Goal: Use online tool/utility: Utilize a website feature to perform a specific function

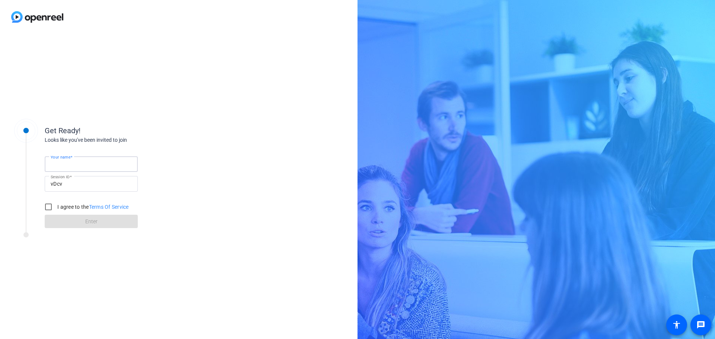
type input "[PERSON_NAME]"
click at [48, 209] on input "I agree to the Terms Of Service" at bounding box center [48, 207] width 15 height 15
checkbox input "true"
click at [57, 220] on span at bounding box center [91, 222] width 93 height 18
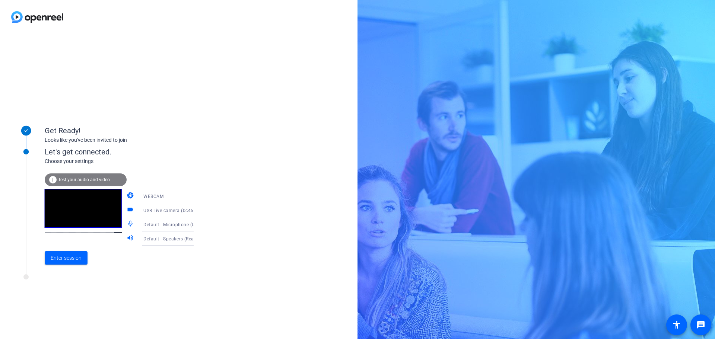
click at [160, 224] on span "Default - Microphone (USB Live camera audio) (0c45:6537)" at bounding box center [207, 224] width 128 height 6
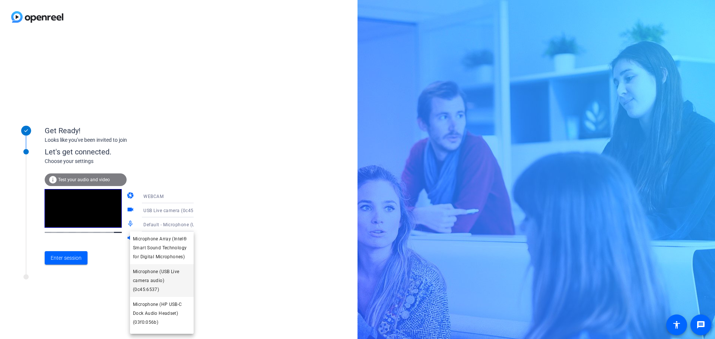
scroll to position [94, 0]
click at [163, 322] on span "Microphone (Samson G-Track Pro)" at bounding box center [162, 322] width 58 height 18
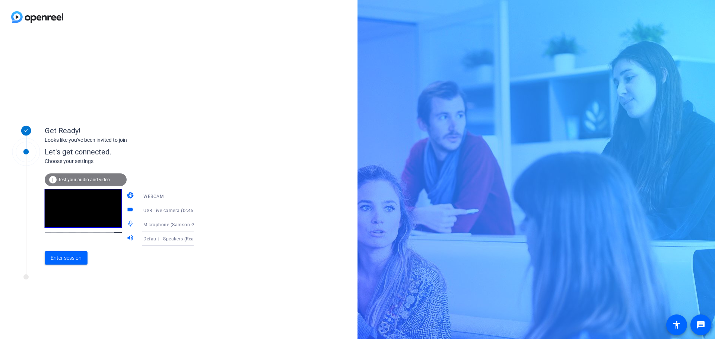
click at [172, 237] on span "Default - Speakers (Realtek(R) Audio)" at bounding box center [183, 239] width 80 height 6
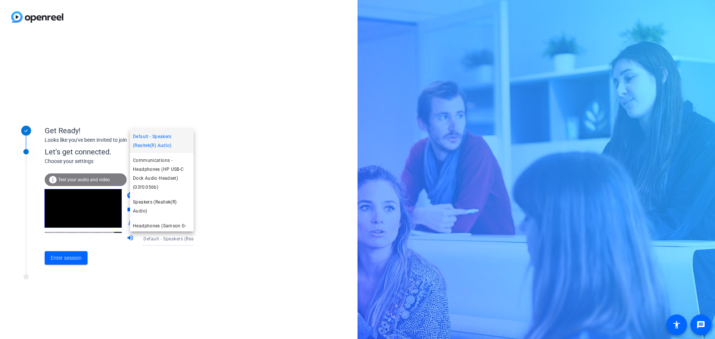
click at [68, 259] on div at bounding box center [357, 169] width 715 height 339
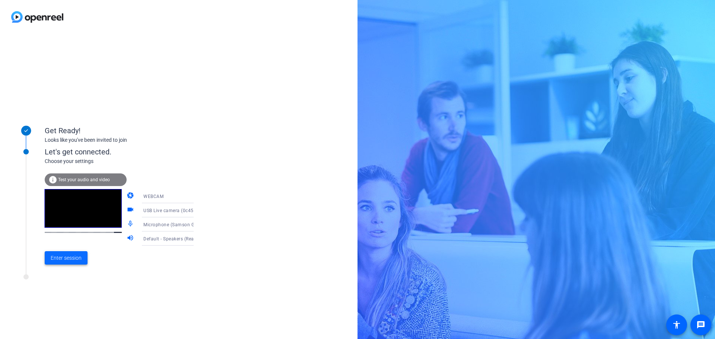
click at [53, 259] on span "Enter session" at bounding box center [66, 258] width 31 height 8
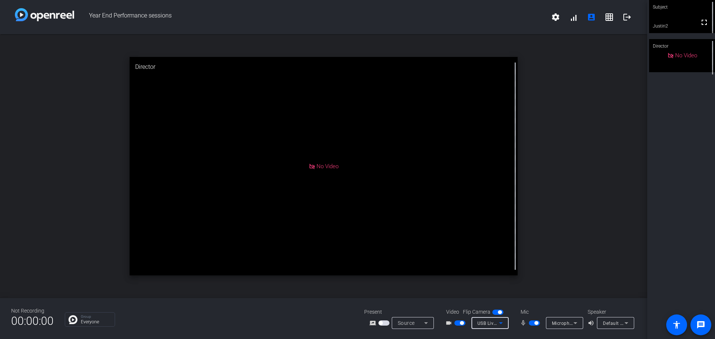
click at [504, 323] on icon at bounding box center [500, 323] width 9 height 9
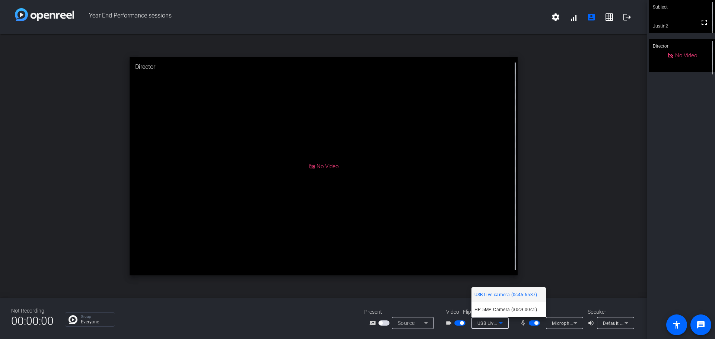
click at [504, 323] on div at bounding box center [357, 169] width 715 height 339
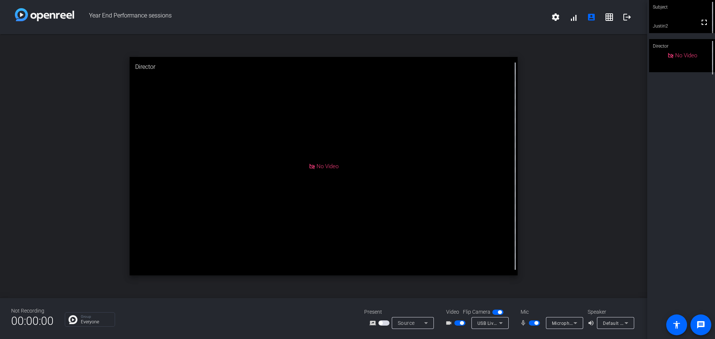
click at [633, 322] on div "Default - Speakers (Realtek(R) Audio)" at bounding box center [615, 323] width 37 height 12
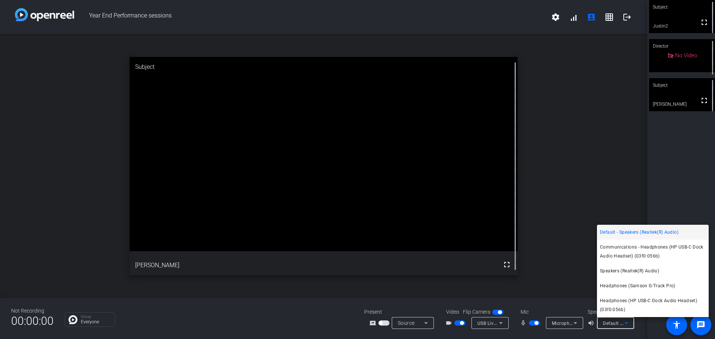
click at [299, 318] on div at bounding box center [357, 169] width 715 height 339
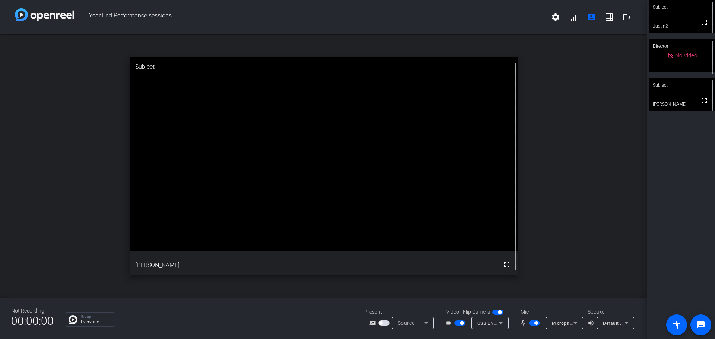
click at [585, 109] on div "open_in_new Subject fullscreen [PERSON_NAME]" at bounding box center [323, 166] width 647 height 264
click at [536, 322] on span "button" at bounding box center [536, 323] width 4 height 4
click at [536, 322] on span "button" at bounding box center [534, 323] width 11 height 5
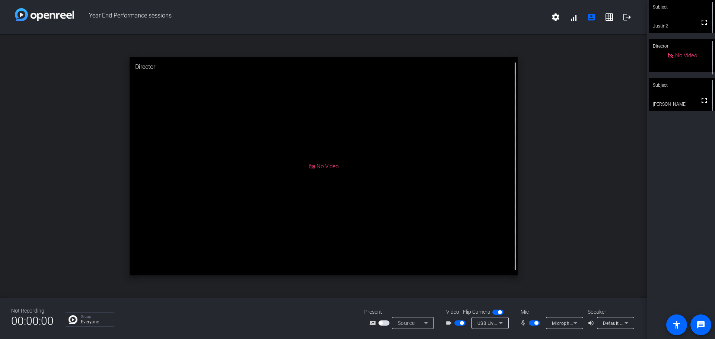
click at [535, 324] on span "button" at bounding box center [536, 323] width 4 height 4
click at [459, 324] on span "button" at bounding box center [459, 323] width 11 height 5
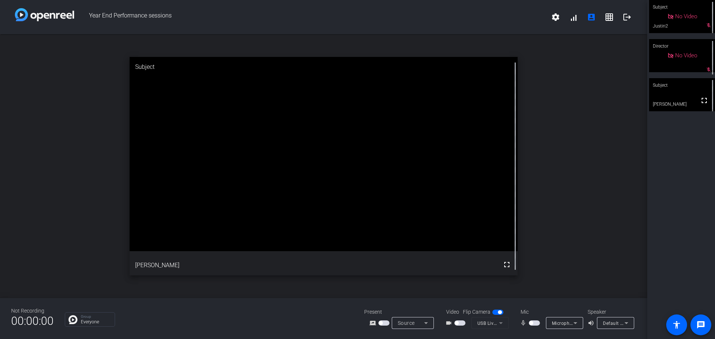
click at [531, 325] on span "button" at bounding box center [531, 323] width 4 height 4
click at [462, 323] on span "button" at bounding box center [459, 323] width 11 height 5
click at [539, 323] on span "button" at bounding box center [534, 323] width 11 height 5
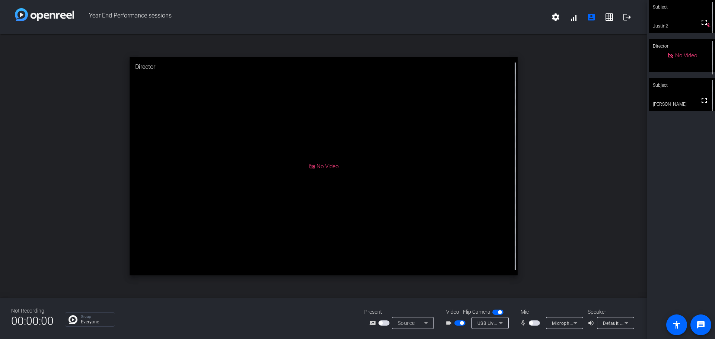
click at [460, 323] on span "button" at bounding box center [462, 323] width 4 height 4
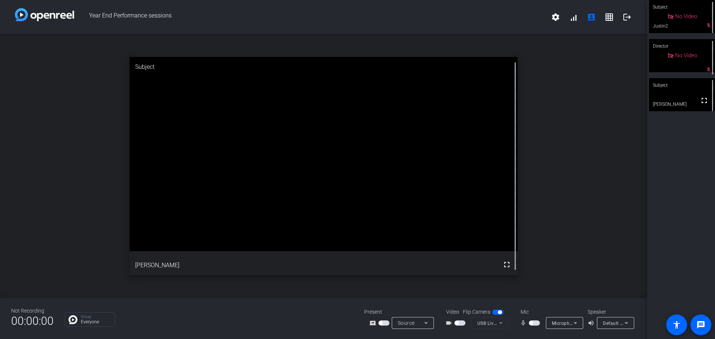
click at [457, 323] on span "button" at bounding box center [457, 323] width 4 height 4
click at [530, 323] on span "button" at bounding box center [531, 323] width 4 height 4
click at [627, 22] on span at bounding box center [627, 17] width 18 height 18
